Goal: Use online tool/utility: Utilize a website feature to perform a specific function

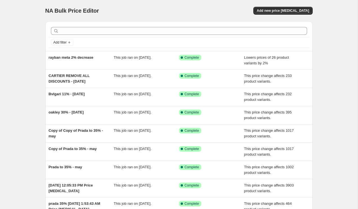
click at [279, 5] on div "NA Bulk Price Editor. This page is ready NA Bulk Price Editor Add new price cha…" at bounding box center [178, 10] width 267 height 21
click at [278, 8] on button "Add new price change job" at bounding box center [282, 11] width 59 height 8
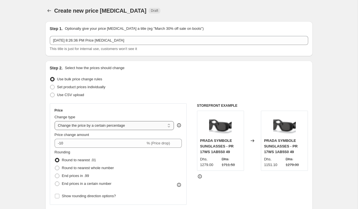
click at [108, 125] on select "Change the price to a certain amount Change the price by a certain amount Chang…" at bounding box center [114, 125] width 119 height 9
select select "pcap"
click at [55, 121] on select "Change the price to a certain amount Change the price by a certain amount Chang…" at bounding box center [114, 125] width 119 height 9
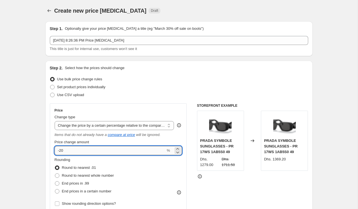
click at [84, 153] on input "-20" at bounding box center [110, 150] width 111 height 9
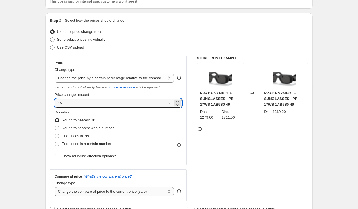
scroll to position [55, 0]
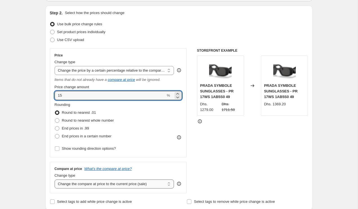
type input "15"
click at [90, 185] on select "Change the compare at price to the current price (sale) Change the compare at p…" at bounding box center [114, 184] width 119 height 9
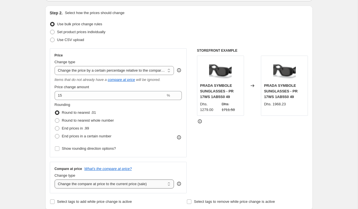
select select "no_change"
click at [55, 180] on select "Change the compare at price to the current price (sale) Change the compare at p…" at bounding box center [114, 184] width 119 height 9
click at [189, 93] on div "Price Change type Change the price to a certain amount Change the price by a ce…" at bounding box center [179, 120] width 258 height 145
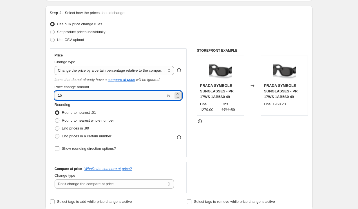
click at [58, 95] on input "15" at bounding box center [110, 95] width 111 height 9
type input "-15"
click at [185, 104] on div "Price Change type Change the price to a certain amount Change the price by a ce…" at bounding box center [118, 102] width 137 height 109
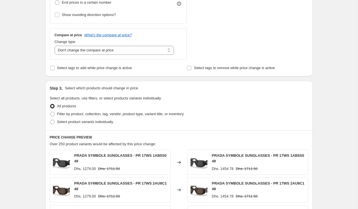
scroll to position [168, 0]
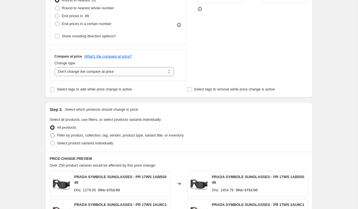
click at [79, 136] on span "Filter by product, collection, tag, vendor, product type, variant title, or inv…" at bounding box center [120, 135] width 126 height 4
click at [50, 134] on input "Filter by product, collection, tag, vendor, product type, variant title, or inv…" at bounding box center [50, 133] width 0 height 0
radio input "true"
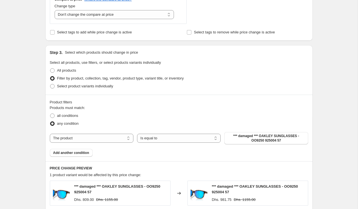
scroll to position [225, 0]
click at [94, 138] on select "The product The product's collection The product's tag The product's vendor The…" at bounding box center [91, 138] width 83 height 9
select select "vendor"
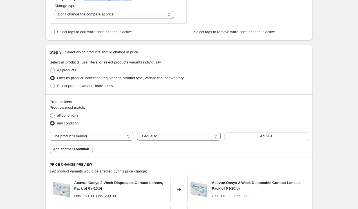
click at [235, 140] on button "Acuvue" at bounding box center [265, 136] width 83 height 8
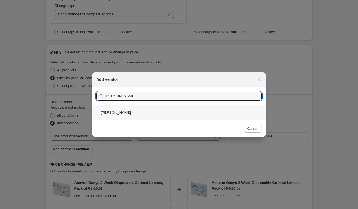
type input "MIU MIU"
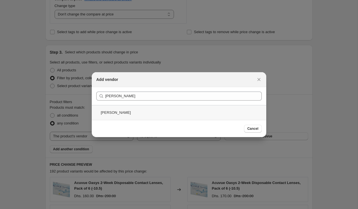
click at [150, 113] on div "[PERSON_NAME]" at bounding box center [179, 112] width 174 height 15
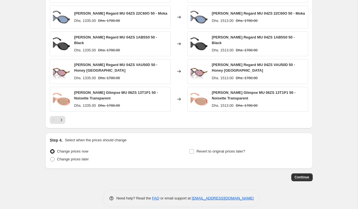
scroll to position [428, 0]
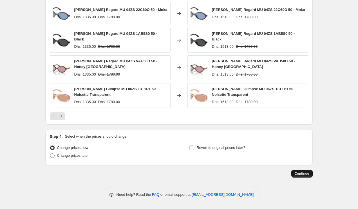
click at [300, 171] on span "Continue" at bounding box center [301, 173] width 15 height 4
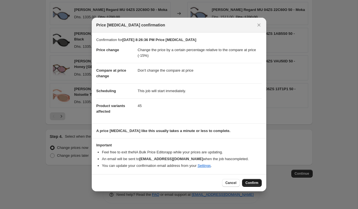
click at [254, 185] on span "Confirm" at bounding box center [251, 183] width 13 height 4
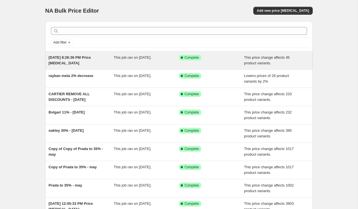
click at [60, 61] on span "[DATE] 8:26:36 PM Price [MEDICAL_DATA]" at bounding box center [70, 60] width 42 height 10
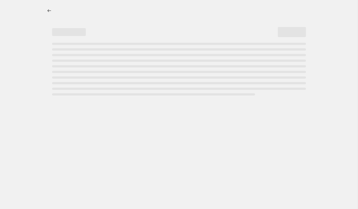
select select "pcap"
select select "no_change"
select select "vendor"
